Goal: Find contact information

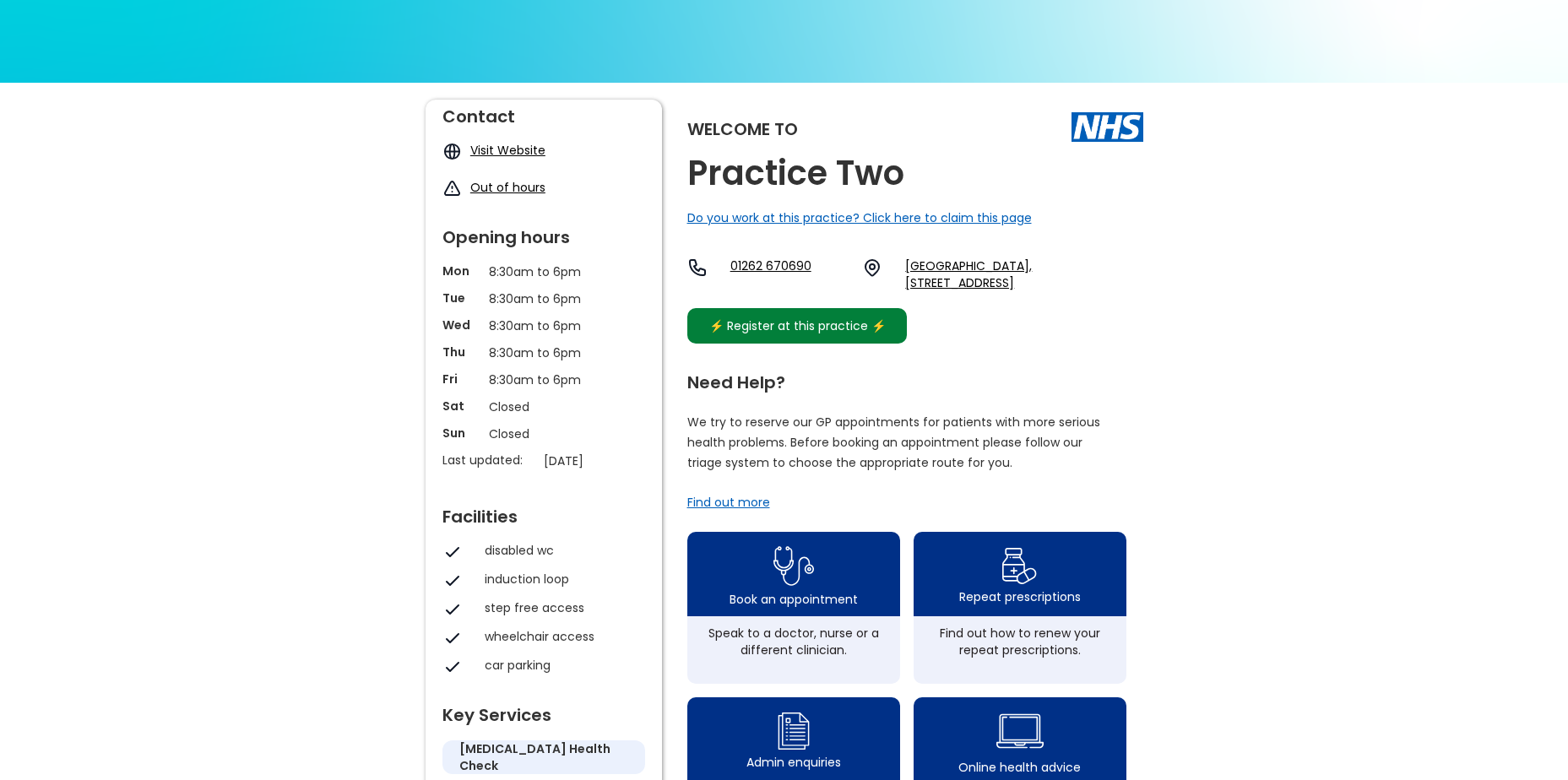
scroll to position [76, 0]
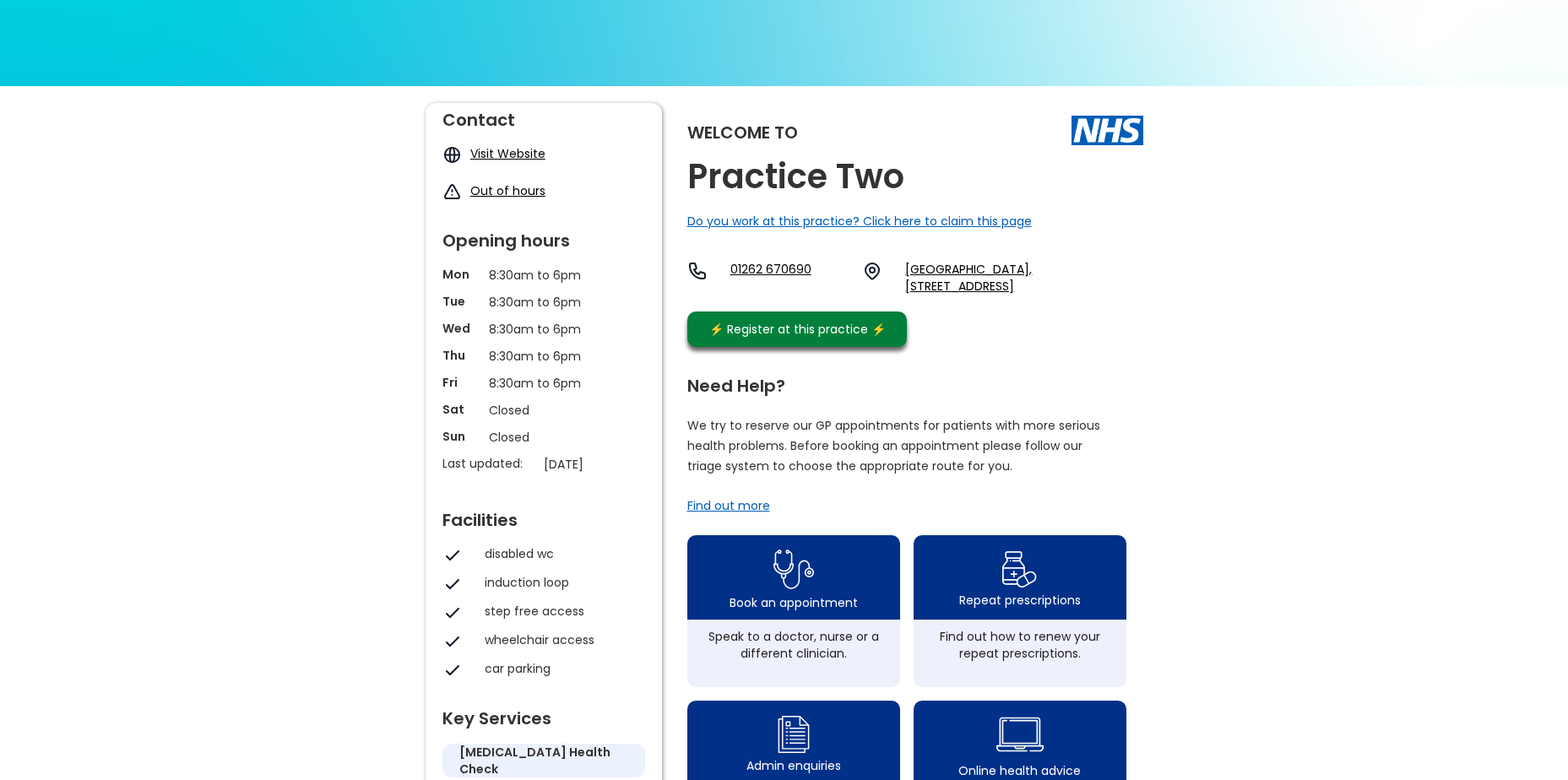
click at [754, 271] on link "01262 670690" at bounding box center [789, 278] width 119 height 34
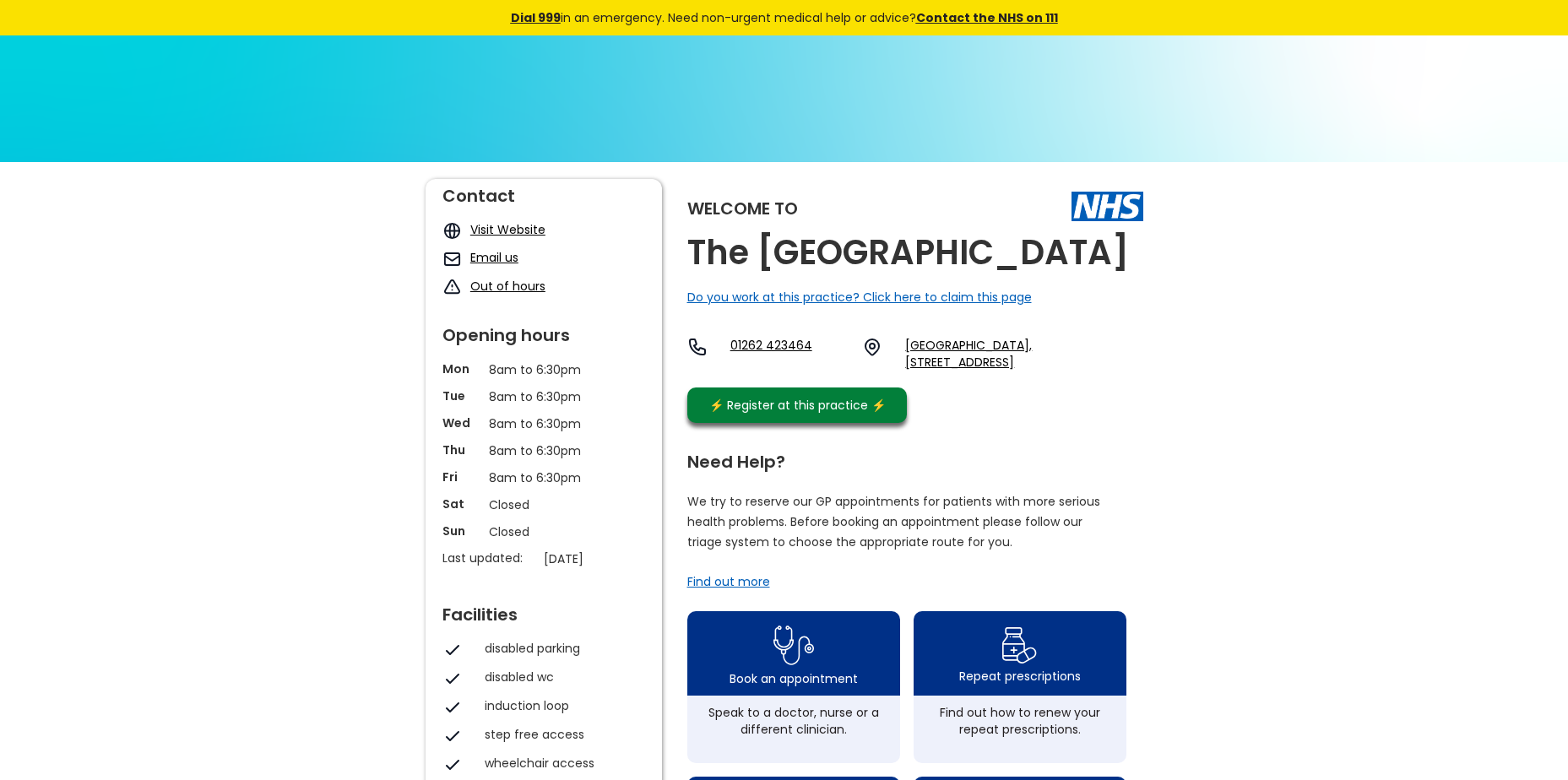
click at [777, 370] on link "01262 423464" at bounding box center [789, 353] width 119 height 34
